Goal: Task Accomplishment & Management: Manage account settings

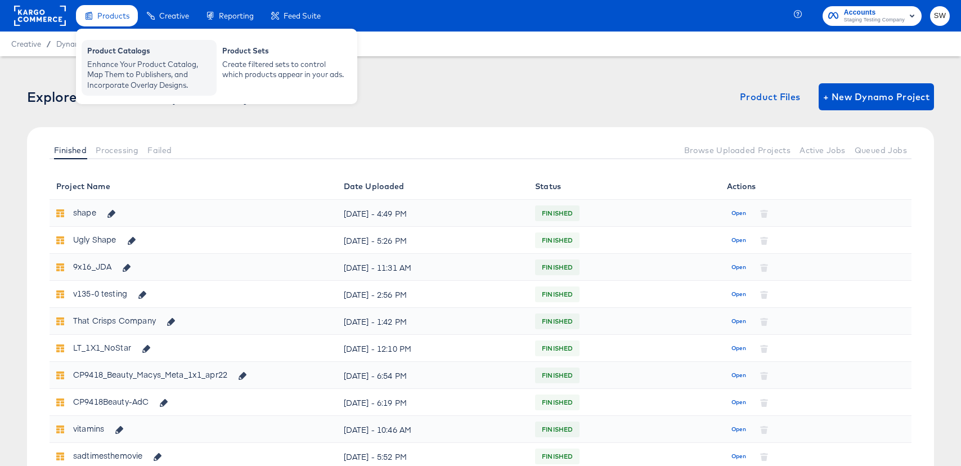
click at [139, 84] on div "Enhance Your Product Catalog, Map Them to Publishers, and Incorporate Overlay D…" at bounding box center [149, 75] width 124 height 32
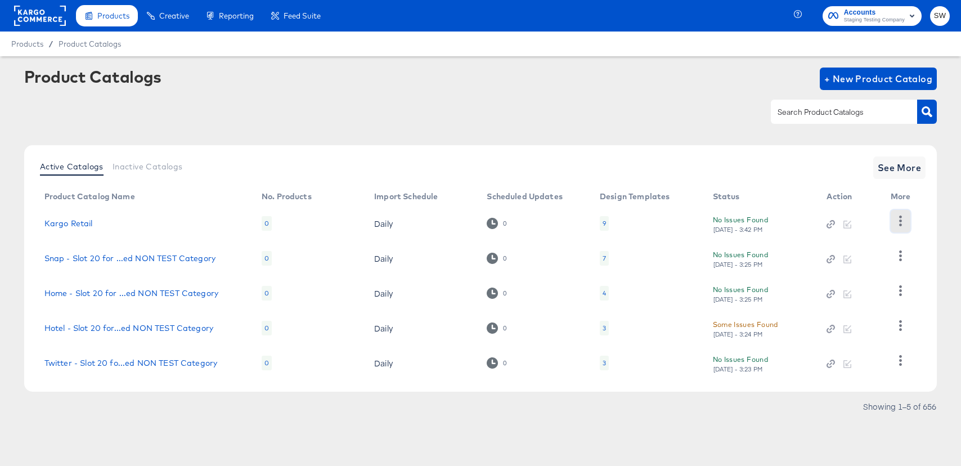
click at [906, 218] on button "button" at bounding box center [901, 221] width 20 height 23
click at [890, 258] on div "HUD Checks (Internal)" at bounding box center [854, 262] width 113 height 18
click at [903, 76] on span "+ New Product Catalog" at bounding box center [878, 79] width 109 height 16
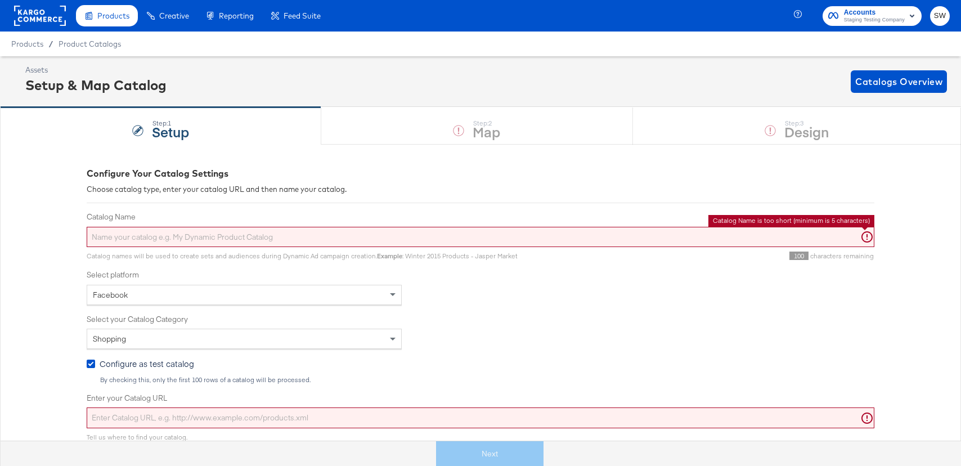
click at [208, 246] on input "Catalog Name" at bounding box center [481, 237] width 788 height 21
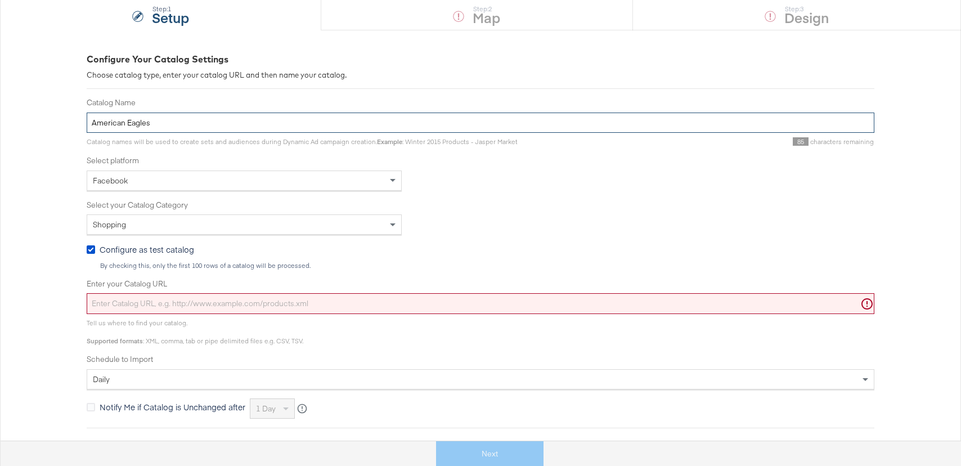
type input "American Eagles"
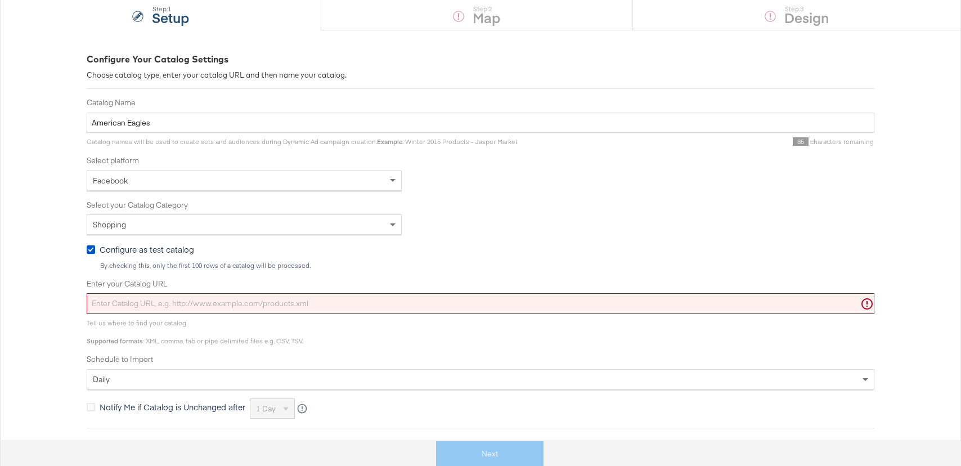
click at [288, 299] on input "Enter your Catalog URL" at bounding box center [481, 303] width 788 height 21
paste input "https://ace.stitcherads.com/exports/456/universal/none/universal/export.tsv.gz"
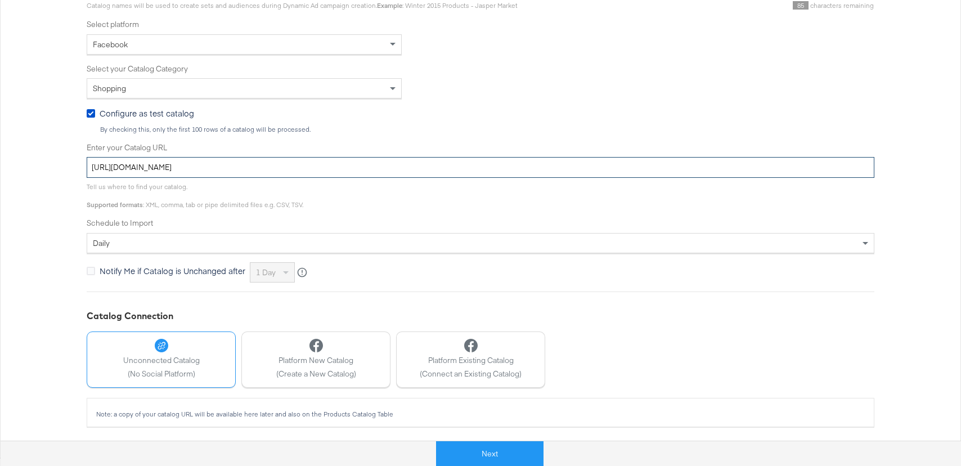
type input "https://ace.stitcherads.com/exports/456/universal/none/universal/export.tsv.gz"
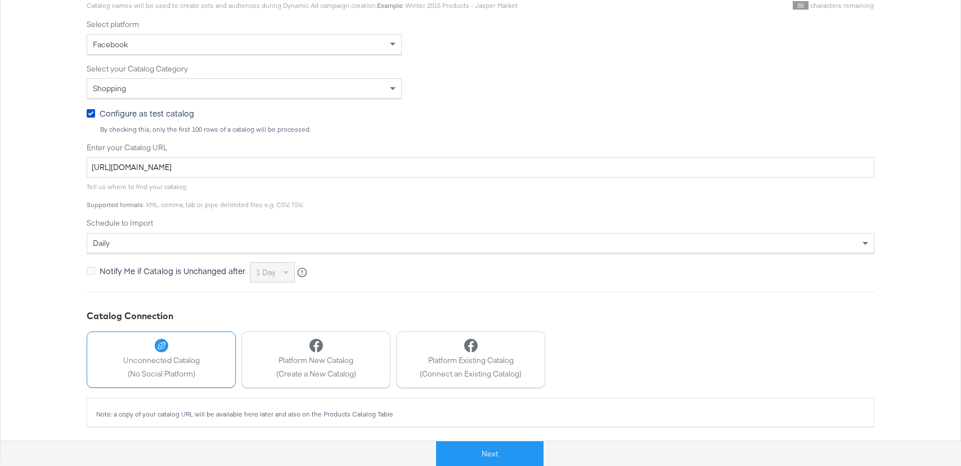
click at [146, 118] on span "Configure as test catalog" at bounding box center [147, 112] width 95 height 11
click at [0, 0] on input "Configure as test catalog" at bounding box center [0, 0] width 0 height 0
click at [505, 454] on button "Next" at bounding box center [489, 453] width 107 height 25
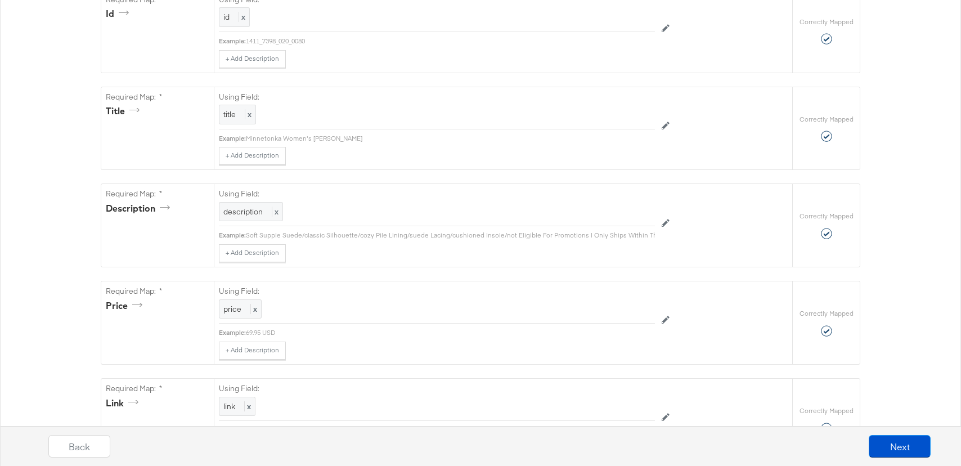
scroll to position [0, 0]
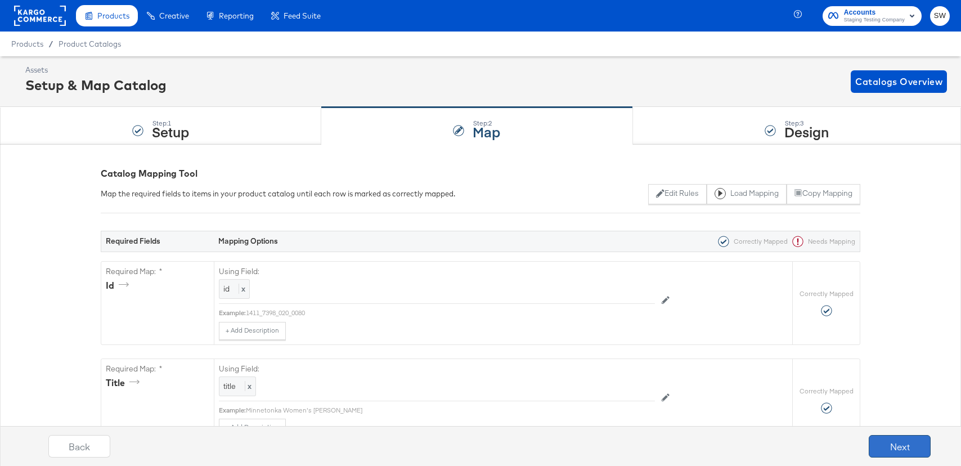
click at [903, 449] on button "Next" at bounding box center [900, 446] width 62 height 23
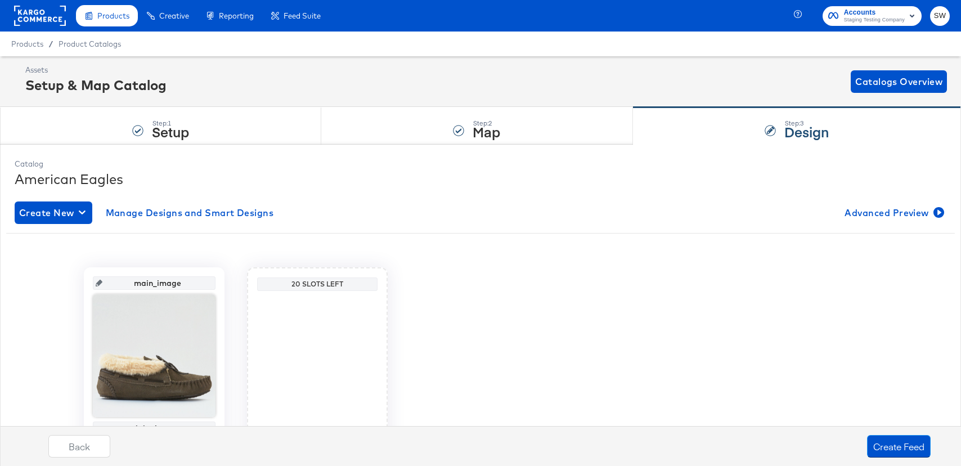
scroll to position [71, 0]
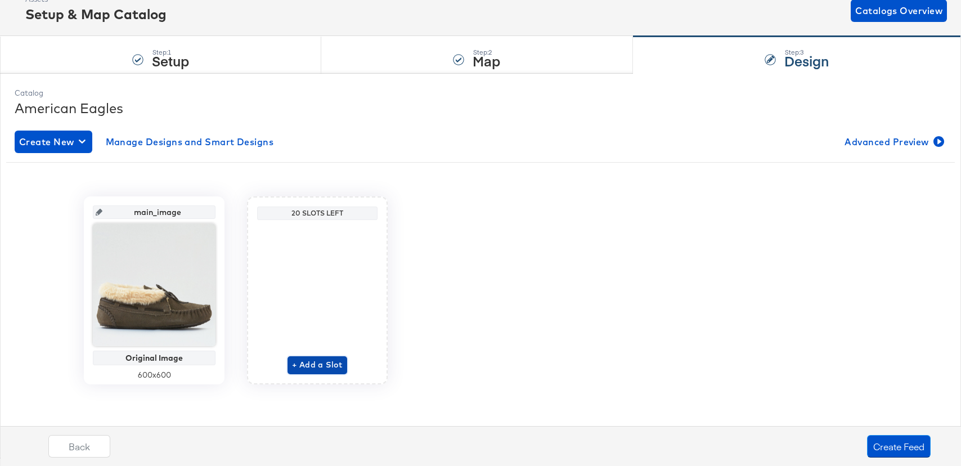
click at [301, 370] on span "+ Add a Slot" at bounding box center [317, 365] width 51 height 14
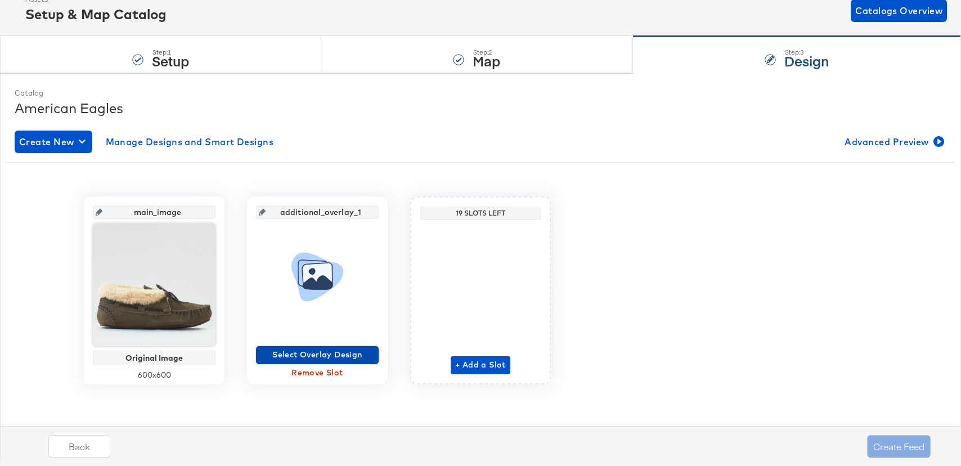
click at [301, 360] on span "Select Overlay Design" at bounding box center [318, 355] width 114 height 14
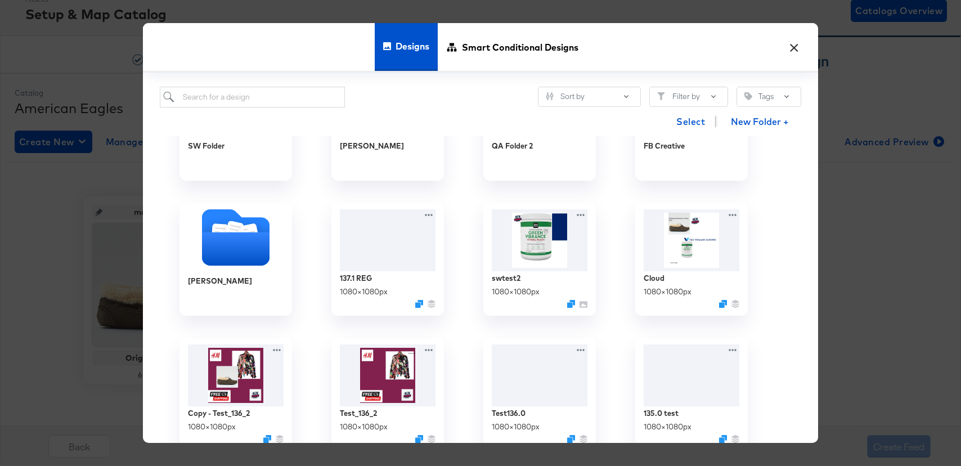
scroll to position [212, 0]
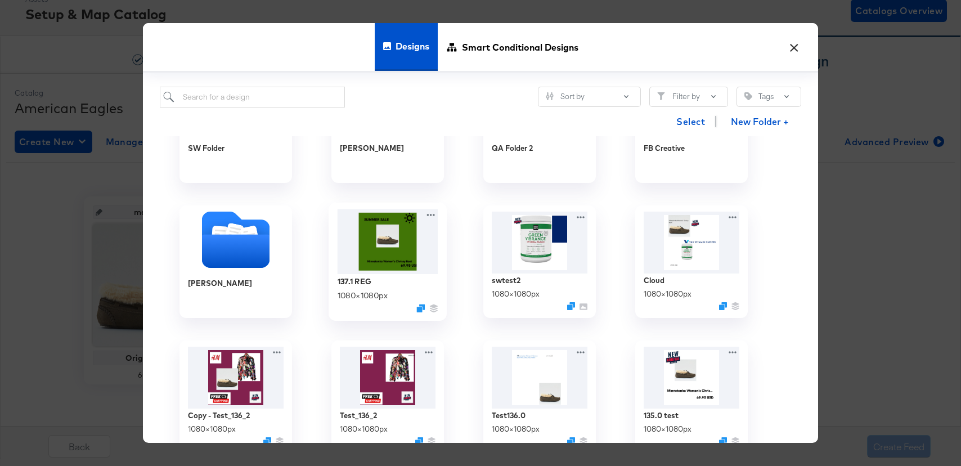
click at [364, 238] on img at bounding box center [388, 241] width 101 height 65
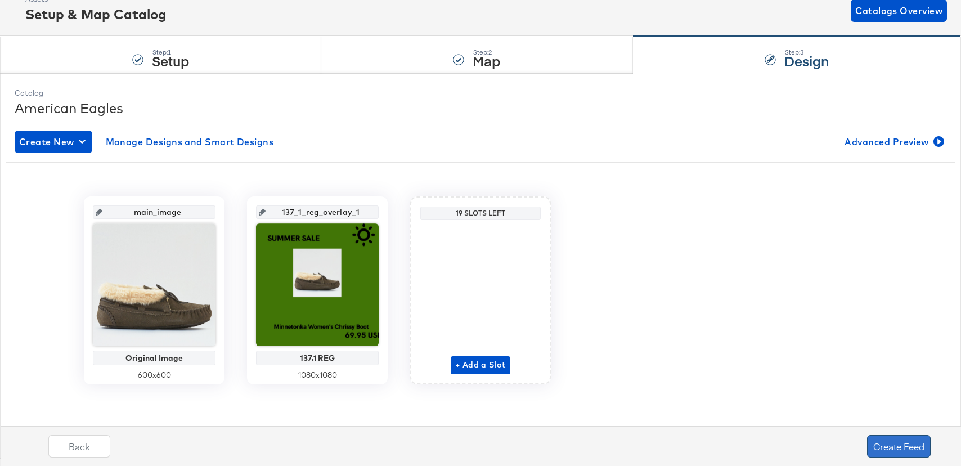
click at [908, 449] on button "Create Feed" at bounding box center [899, 446] width 64 height 23
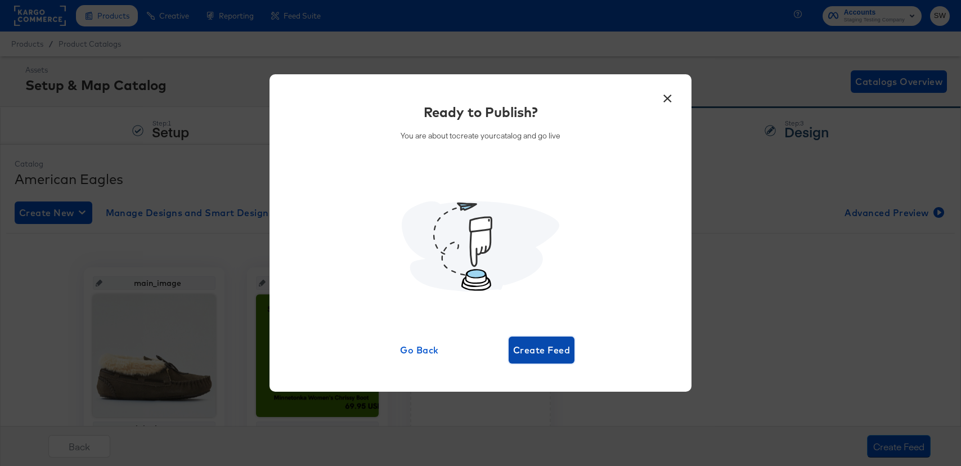
click at [521, 346] on span "Create Feed" at bounding box center [541, 350] width 57 height 16
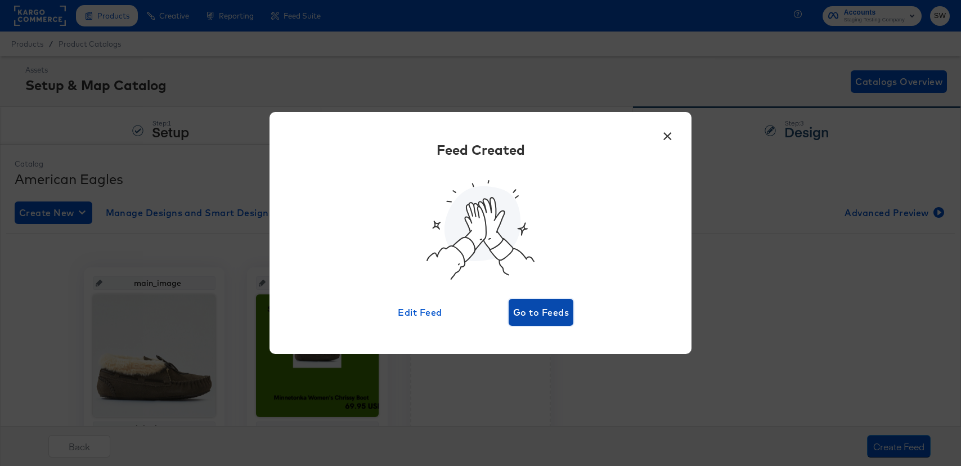
click at [538, 302] on button "Go to Feeds" at bounding box center [541, 312] width 65 height 27
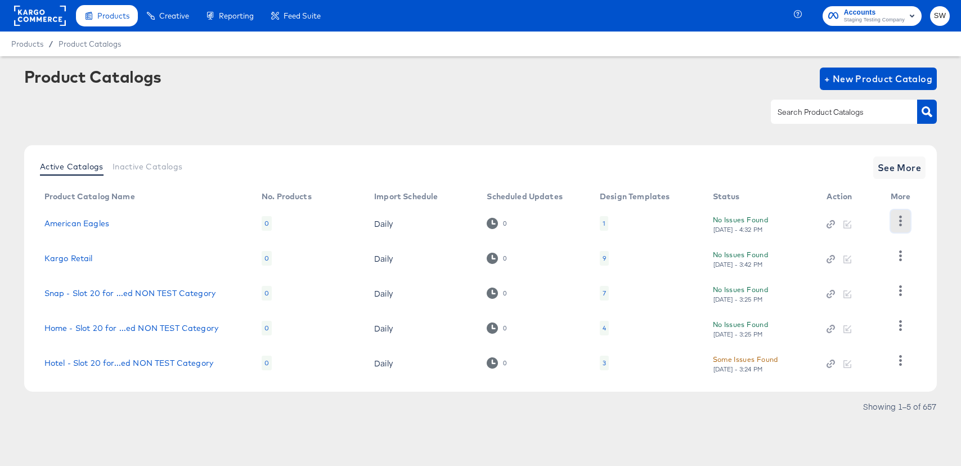
click at [903, 218] on icon "button" at bounding box center [900, 221] width 11 height 11
click at [886, 261] on div "HUD Checks (Internal)" at bounding box center [854, 262] width 113 height 18
click at [420, 143] on div "Product Catalogs + New Product Catalog Active Catalogs Inactive Catalogs See Mo…" at bounding box center [480, 244] width 913 height 353
click at [849, 83] on span "+ New Product Catalog" at bounding box center [878, 79] width 109 height 16
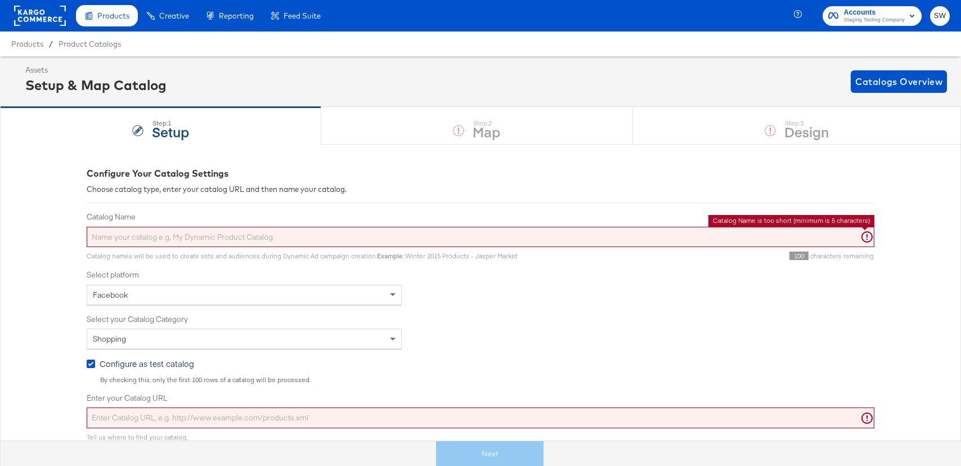
click at [374, 244] on input "Catalog Name" at bounding box center [481, 237] width 788 height 21
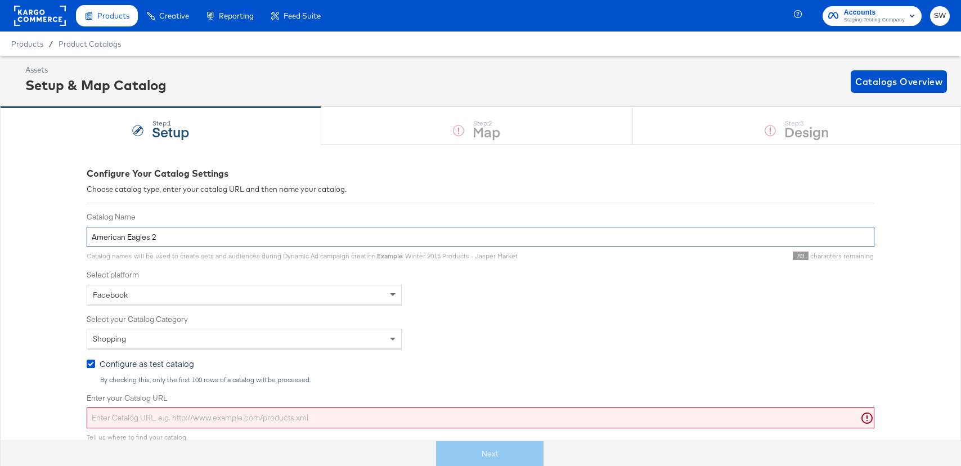
type input "American Eagles 2"
click at [328, 419] on input "Enter your Catalog URL" at bounding box center [481, 417] width 788 height 21
paste input "https://ace.stitcherqa.com/exports/702/universal/none/universal/export.tsv.gz"
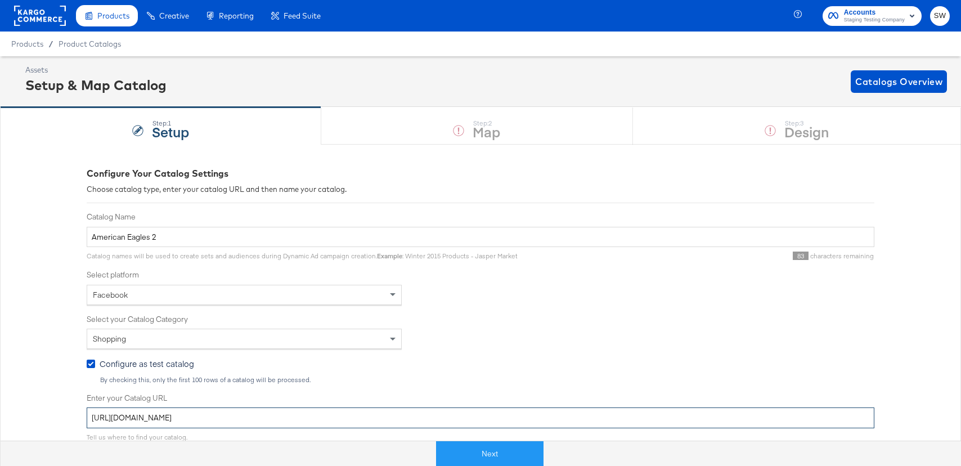
type input "https://ace.stitcherqa.com/exports/702/universal/none/universal/export.tsv.gz"
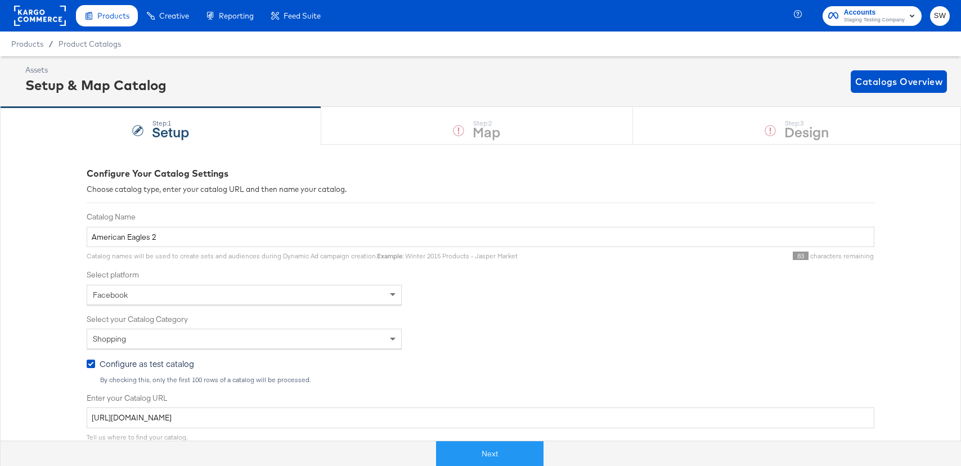
click at [334, 396] on label "Enter your Catalog URL" at bounding box center [481, 398] width 788 height 11
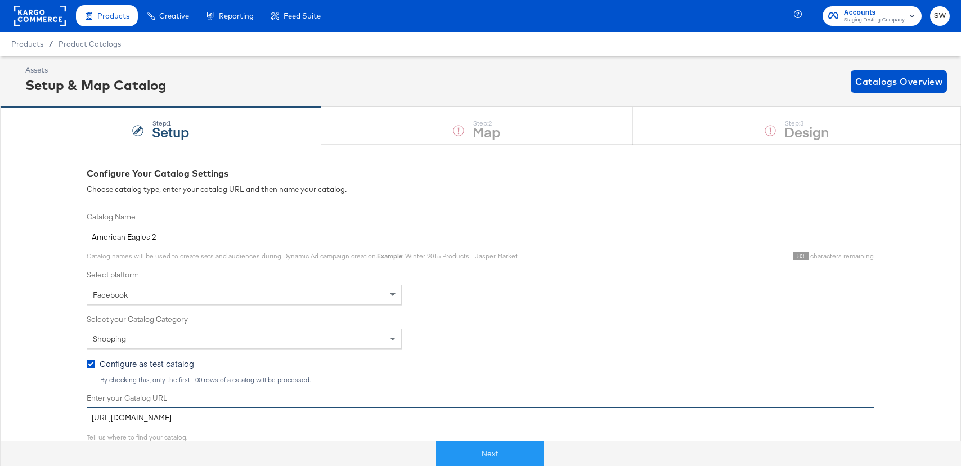
click at [334, 407] on input "https://ace.stitcherqa.com/exports/702/universal/none/universal/export.tsv.gz" at bounding box center [481, 417] width 788 height 21
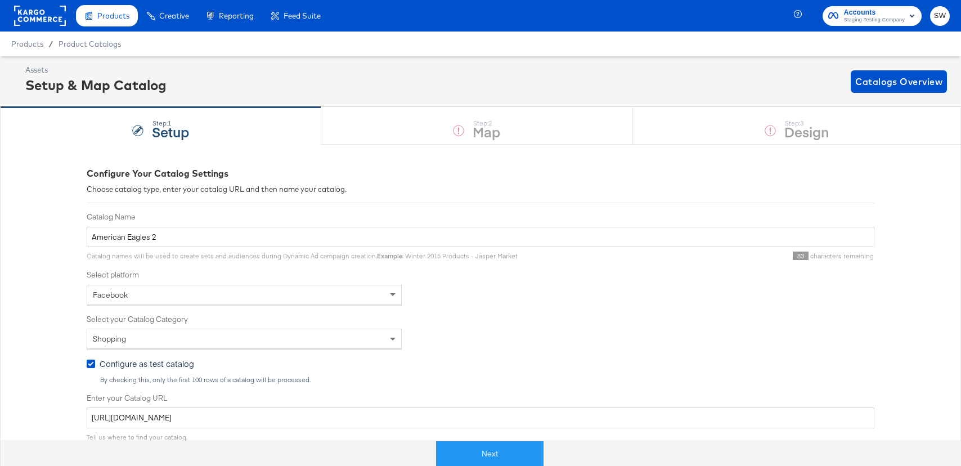
click at [156, 365] on span "Configure as test catalog" at bounding box center [147, 363] width 95 height 11
click at [0, 0] on input "Configure as test catalog" at bounding box center [0, 0] width 0 height 0
click at [453, 453] on button "Next" at bounding box center [489, 453] width 107 height 25
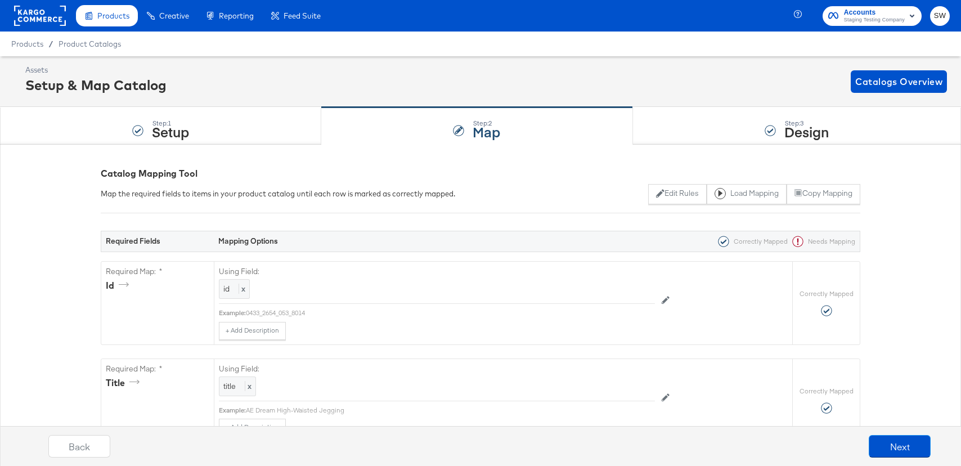
click at [894, 430] on div "Back Next" at bounding box center [489, 450] width 972 height 42
click at [898, 438] on button "Next" at bounding box center [900, 446] width 62 height 23
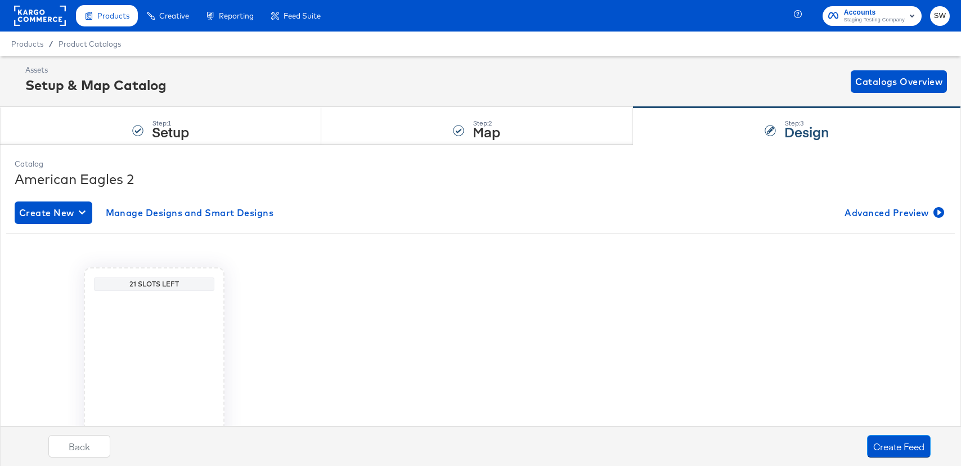
scroll to position [71, 0]
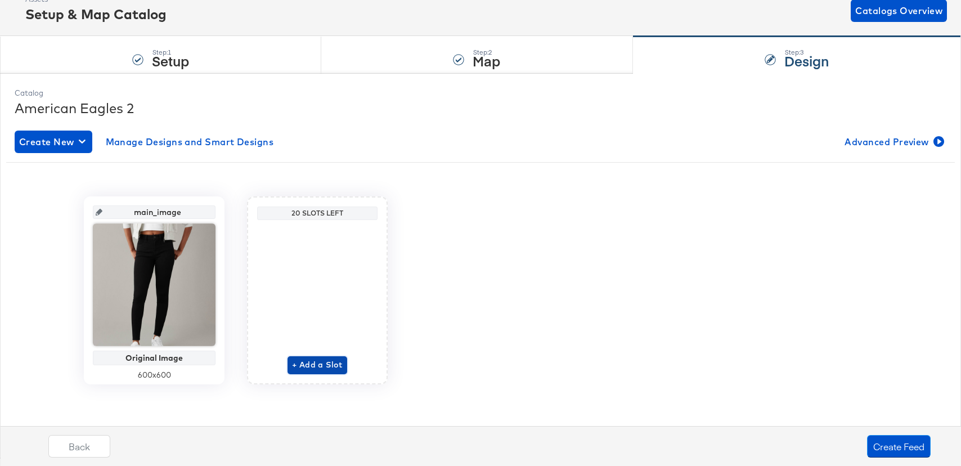
click at [311, 371] on span "+ Add a Slot" at bounding box center [317, 365] width 51 height 14
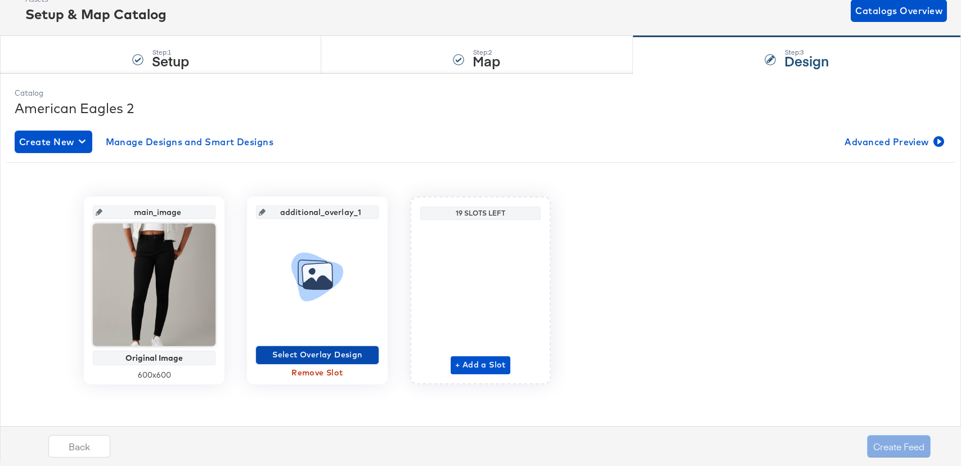
click at [326, 358] on span "Select Overlay Design" at bounding box center [318, 355] width 114 height 14
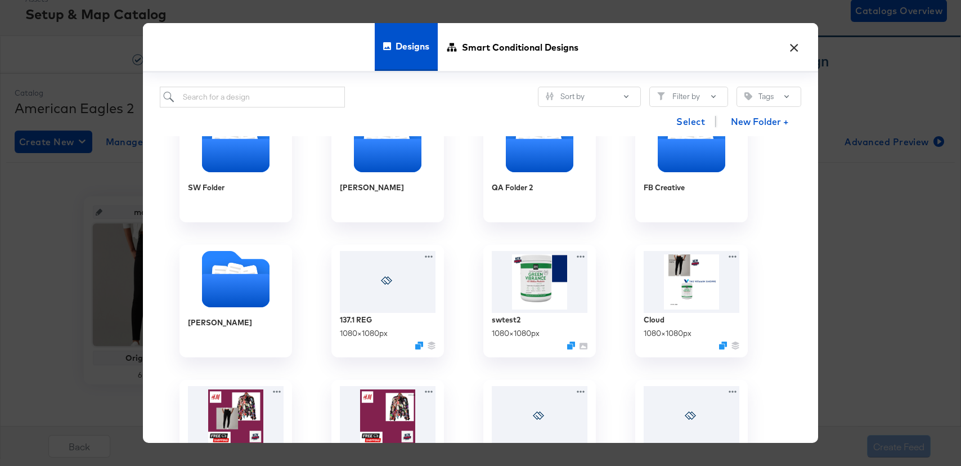
scroll to position [180, 0]
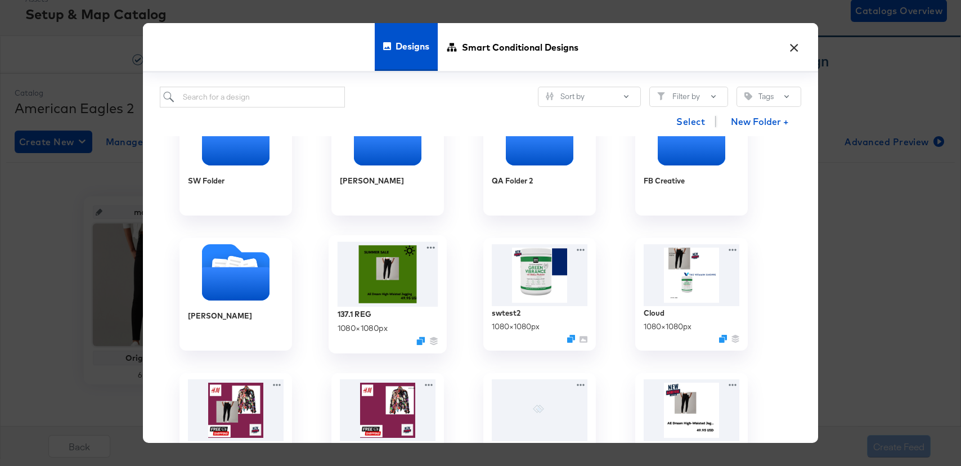
click at [391, 284] on img at bounding box center [388, 273] width 101 height 65
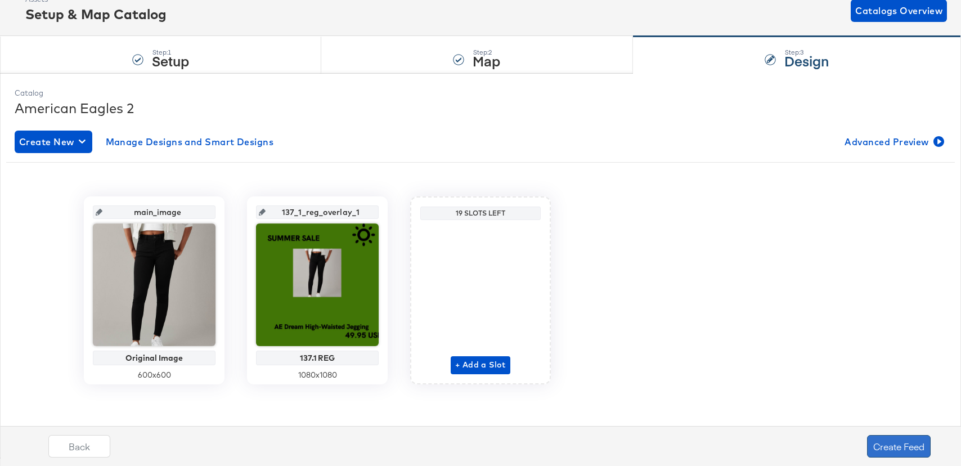
click at [886, 446] on button "Create Feed" at bounding box center [899, 446] width 64 height 23
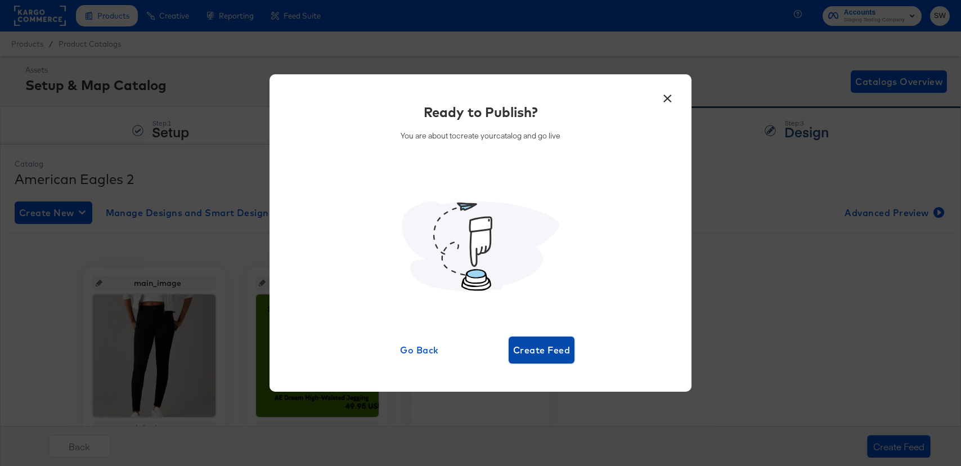
click at [547, 354] on span "Create Feed" at bounding box center [541, 350] width 57 height 16
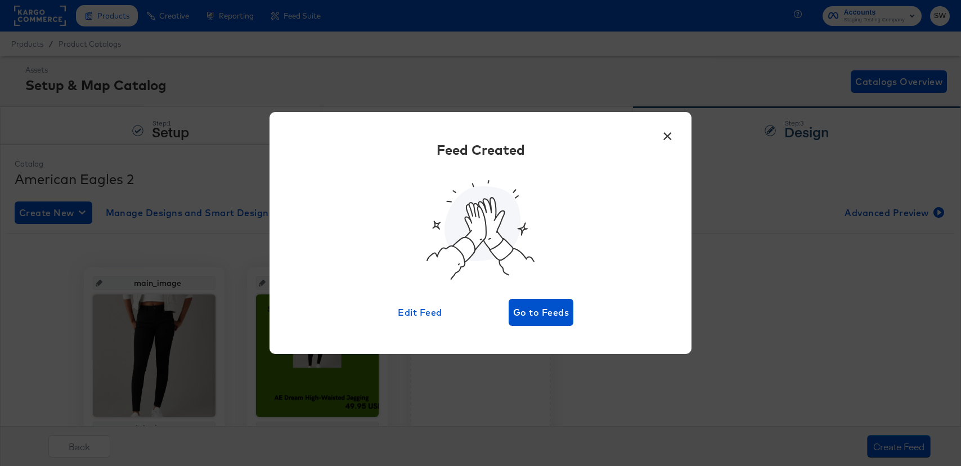
click at [665, 139] on button "×" at bounding box center [667, 133] width 20 height 20
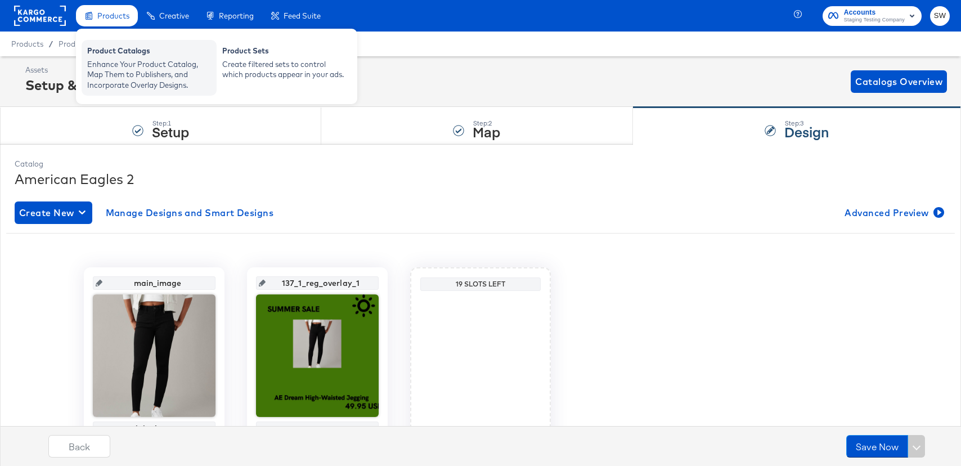
click at [116, 66] on div "Enhance Your Product Catalog, Map Them to Publishers, and Incorporate Overlay D…" at bounding box center [149, 75] width 124 height 32
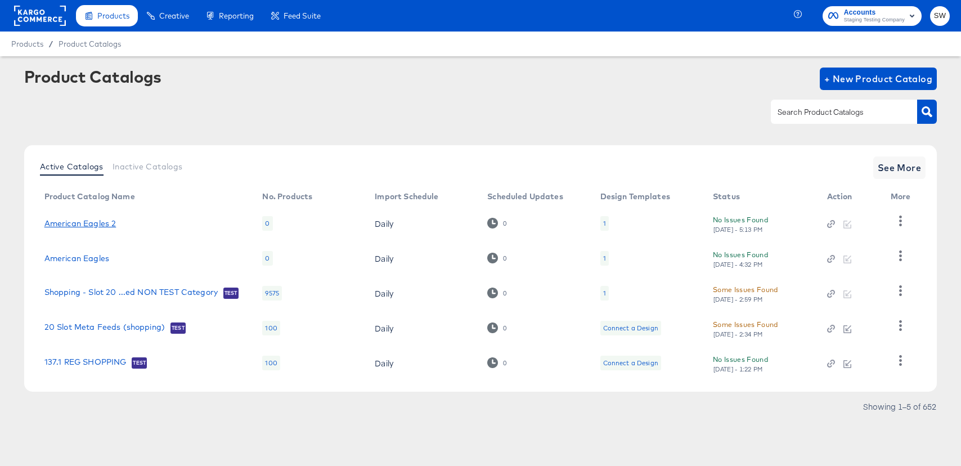
click at [100, 219] on link "American Eagles 2" at bounding box center [80, 223] width 72 height 9
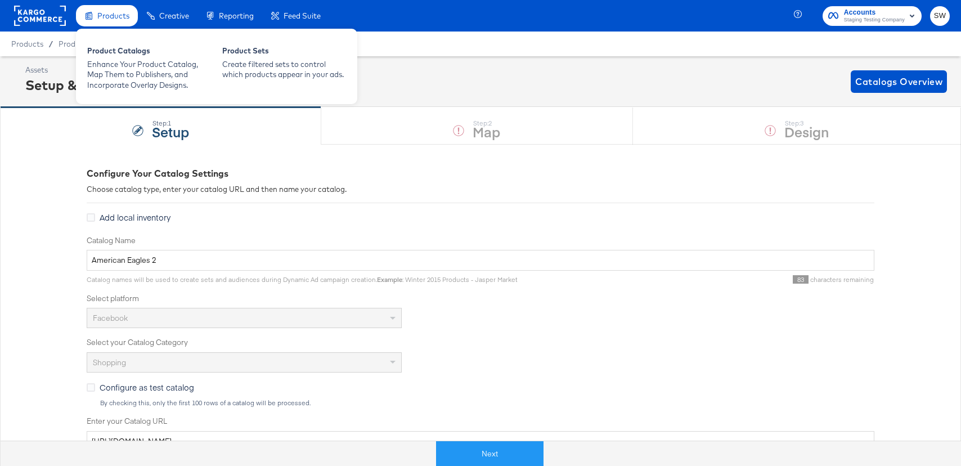
click at [96, 11] on div "Products" at bounding box center [107, 16] width 62 height 22
click at [98, 78] on div "Enhance Your Product Catalog, Map Them to Publishers, and Incorporate Overlay D…" at bounding box center [149, 75] width 124 height 32
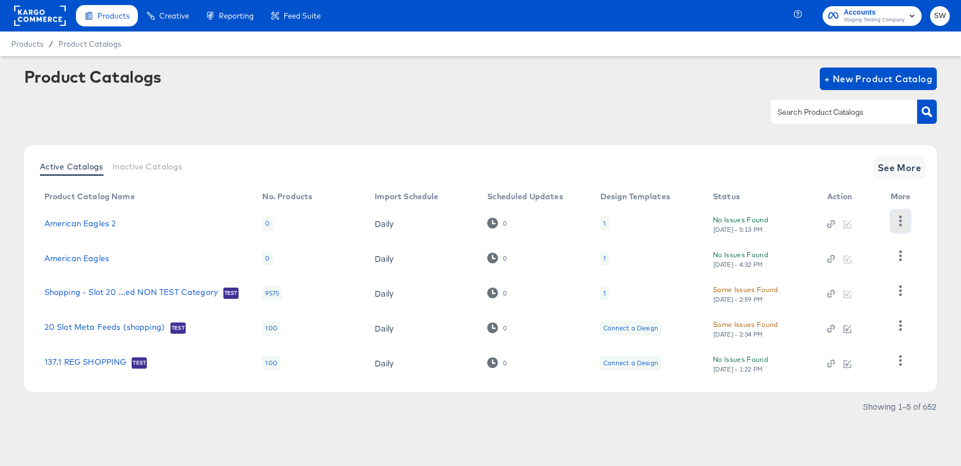
click at [900, 219] on icon "button" at bounding box center [900, 221] width 3 height 11
click at [895, 258] on div "HUD Checks (Internal)" at bounding box center [854, 262] width 113 height 18
click at [370, 161] on div "Active Catalogs Inactive Catalogs See More" at bounding box center [480, 167] width 891 height 23
